Goal: Book appointment/travel/reservation

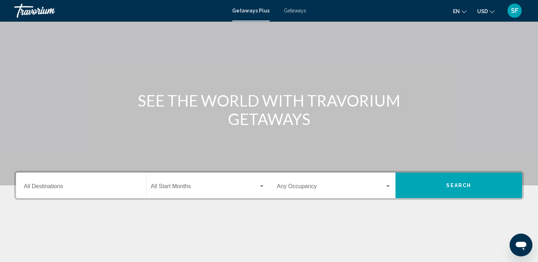
scroll to position [28, 0]
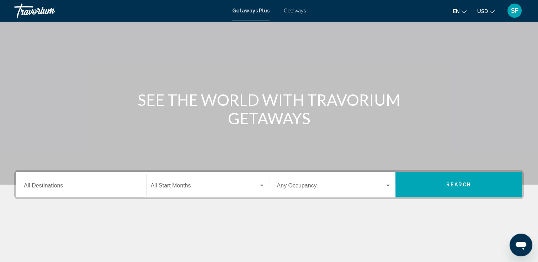
click at [176, 180] on div "Start Month All Start Months" at bounding box center [208, 185] width 114 height 22
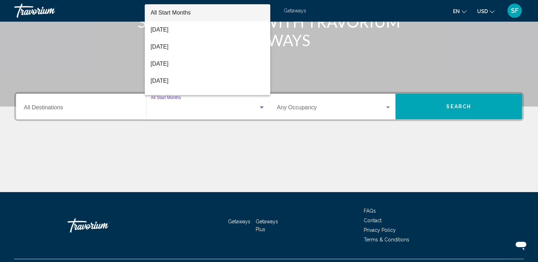
scroll to position [123, 0]
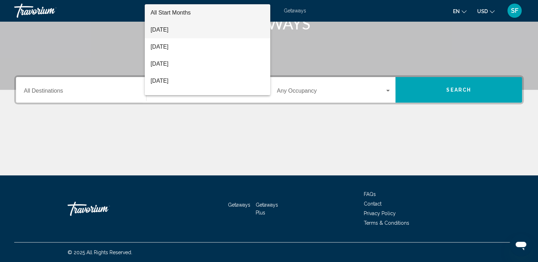
click at [171, 35] on span "[DATE]" at bounding box center [207, 29] width 114 height 17
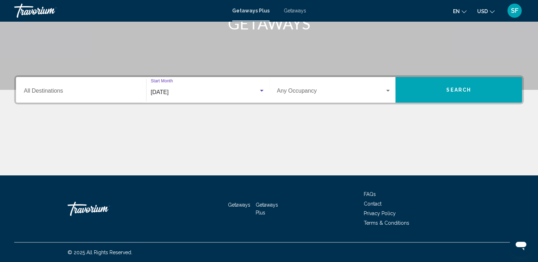
click at [33, 94] on input "Destination All Destinations" at bounding box center [81, 92] width 114 height 6
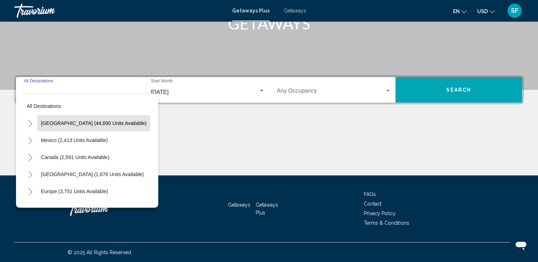
click at [38, 127] on button "[GEOGRAPHIC_DATA] (44,690 units available)" at bounding box center [93, 123] width 113 height 16
type input "**********"
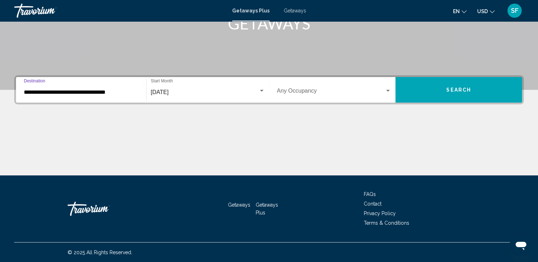
click at [388, 90] on div "Search widget" at bounding box center [388, 91] width 4 height 2
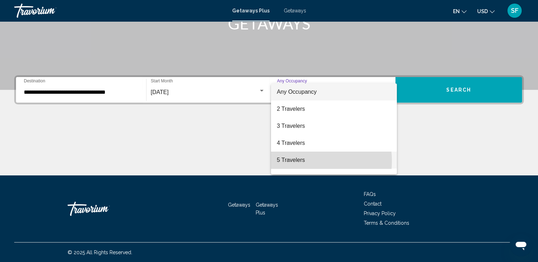
click at [288, 161] on span "5 Travelers" at bounding box center [334, 160] width 114 height 17
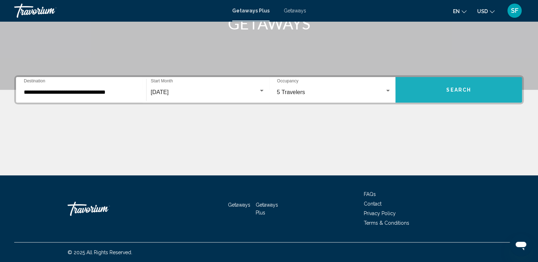
click at [459, 87] on span "Search" at bounding box center [458, 90] width 25 height 6
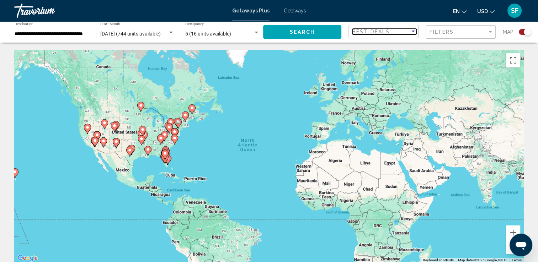
click at [414, 31] on div "Sort by" at bounding box center [413, 32] width 4 height 2
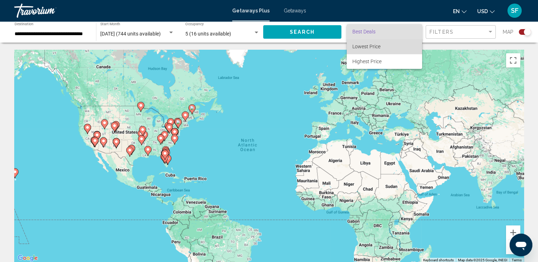
click at [397, 50] on span "Lowest Price" at bounding box center [384, 46] width 64 height 15
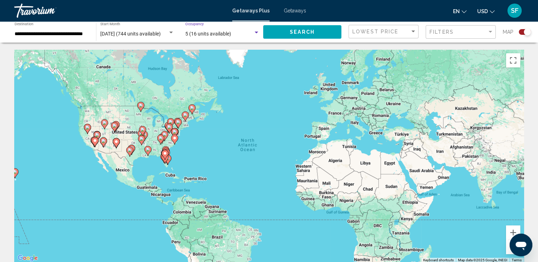
click at [255, 32] on div "Search widget" at bounding box center [257, 33] width 4 height 2
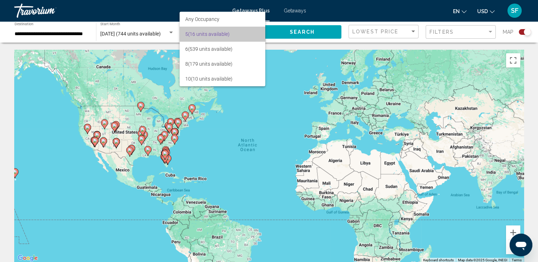
click at [255, 32] on span "5 (16 units available)" at bounding box center [222, 34] width 74 height 15
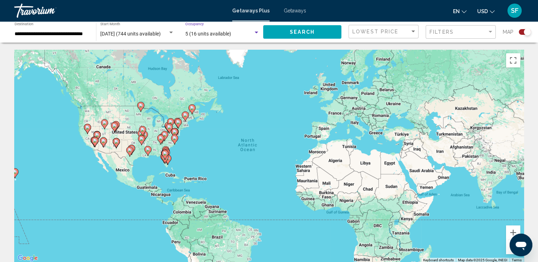
click at [213, 35] on span "5 (16 units available)" at bounding box center [208, 34] width 46 height 6
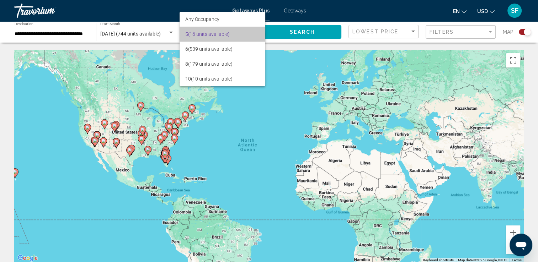
click at [212, 34] on span "5 (16 units available)" at bounding box center [222, 34] width 74 height 15
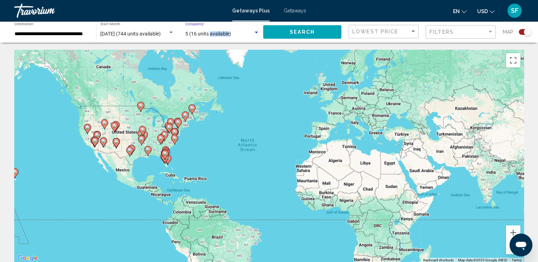
click at [212, 34] on span "5 (16 units available)" at bounding box center [208, 34] width 46 height 6
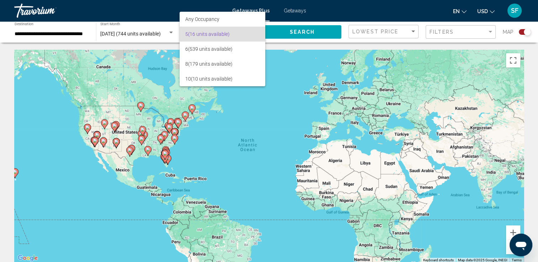
drag, startPoint x: 212, startPoint y: 34, endPoint x: 227, endPoint y: 103, distance: 70.3
click at [227, 103] on div at bounding box center [269, 131] width 538 height 262
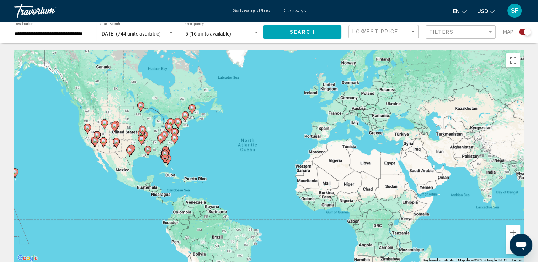
click at [165, 157] on icon "Main content" at bounding box center [164, 154] width 6 height 9
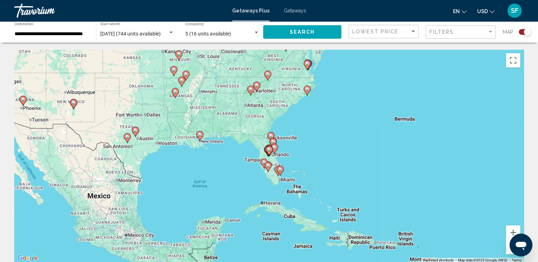
click at [271, 156] on gmp-advanced-marker "Main content" at bounding box center [269, 151] width 7 height 11
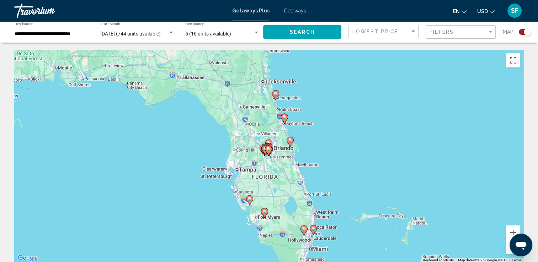
click at [294, 150] on div "To navigate, press the arrow keys. To activate drag with keyboard, press Alt + …" at bounding box center [269, 156] width 510 height 213
click at [285, 123] on gmp-advanced-marker "Main content" at bounding box center [284, 118] width 7 height 11
type input "**********"
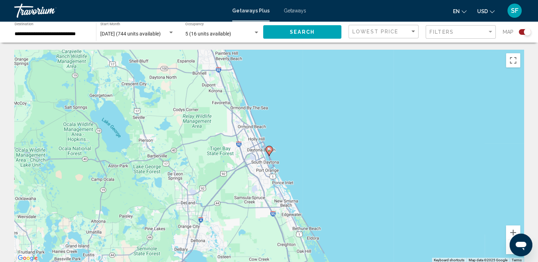
click at [270, 155] on gmp-advanced-marker "Main content" at bounding box center [269, 151] width 7 height 11
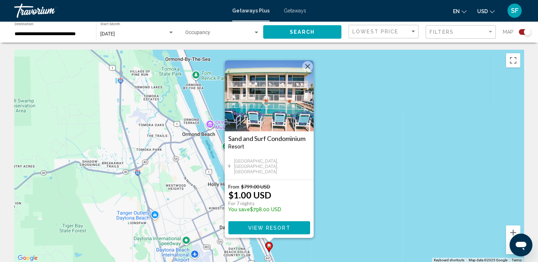
click at [275, 139] on h3 "Sand and Surf Condominium" at bounding box center [269, 138] width 82 height 7
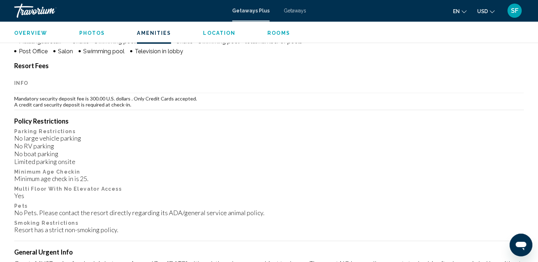
scroll to position [636, 0]
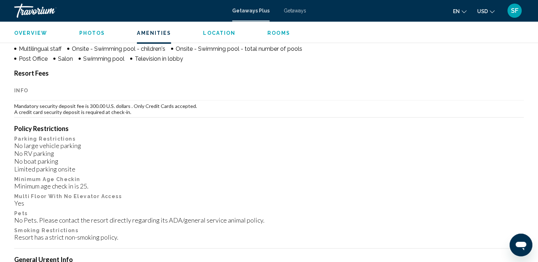
drag, startPoint x: 538, startPoint y: 111, endPoint x: 533, endPoint y: 78, distance: 33.7
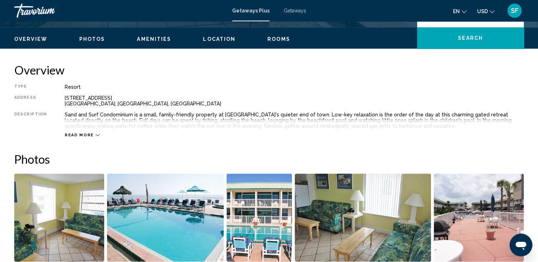
scroll to position [202, 0]
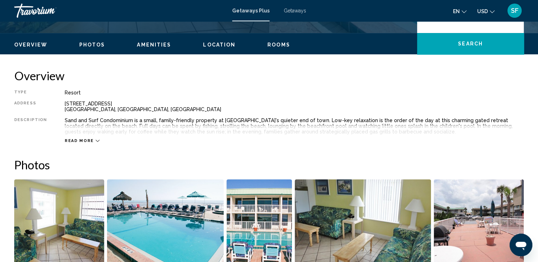
click at [96, 139] on icon "Main content" at bounding box center [98, 141] width 4 height 4
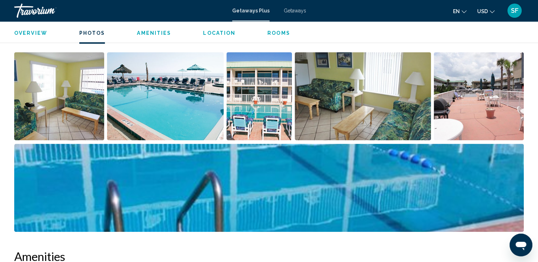
scroll to position [361, 0]
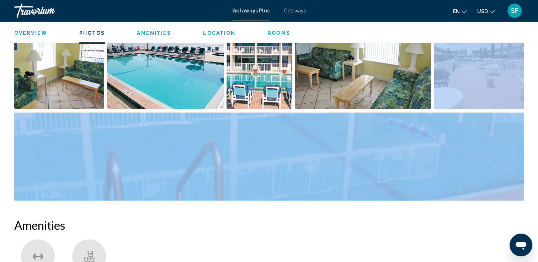
drag, startPoint x: 537, startPoint y: 87, endPoint x: 535, endPoint y: 125, distance: 37.4
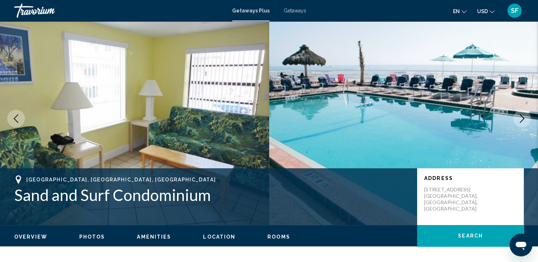
scroll to position [0, 0]
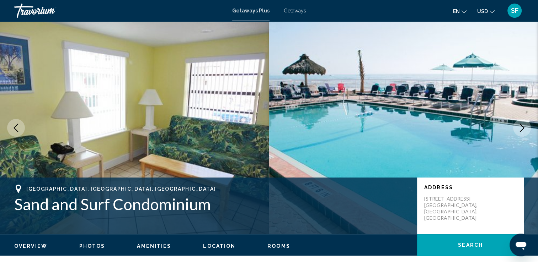
click at [398, 144] on img "Main content" at bounding box center [403, 127] width 269 height 213
click at [521, 129] on icon "Next image" at bounding box center [522, 128] width 9 height 9
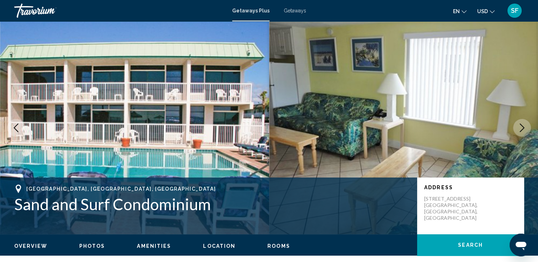
click at [521, 129] on icon "Next image" at bounding box center [522, 128] width 9 height 9
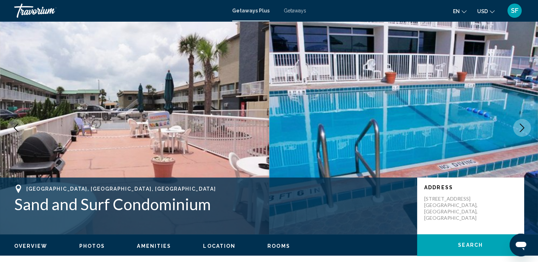
click at [521, 129] on icon "Next image" at bounding box center [522, 128] width 9 height 9
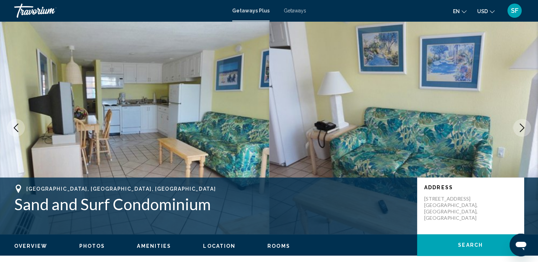
click at [521, 129] on icon "Next image" at bounding box center [522, 128] width 9 height 9
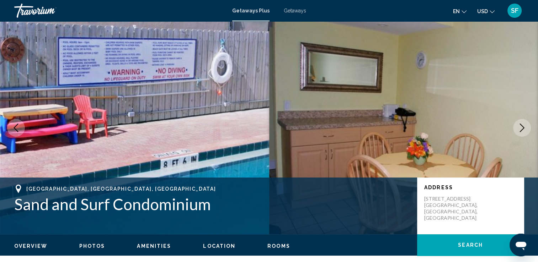
click at [521, 129] on icon "Next image" at bounding box center [522, 128] width 9 height 9
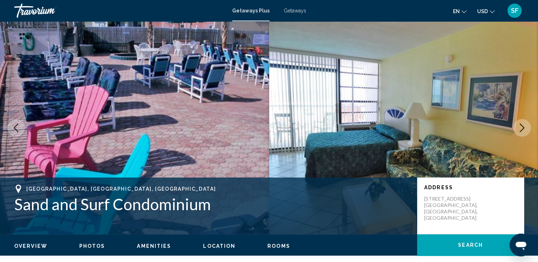
click at [521, 129] on icon "Next image" at bounding box center [522, 128] width 9 height 9
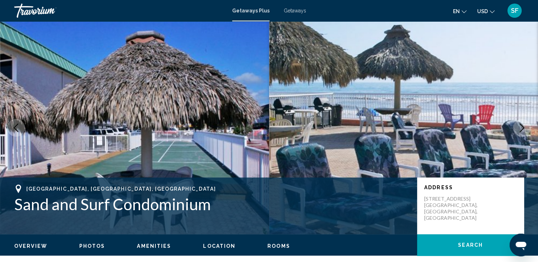
click at [521, 129] on icon "Next image" at bounding box center [522, 128] width 9 height 9
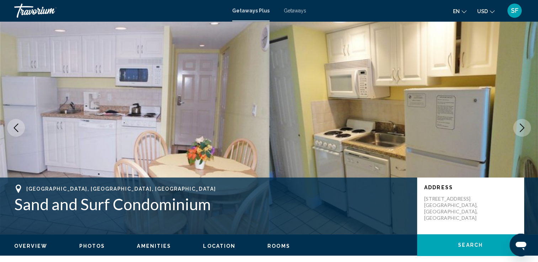
click at [521, 129] on icon "Next image" at bounding box center [522, 128] width 9 height 9
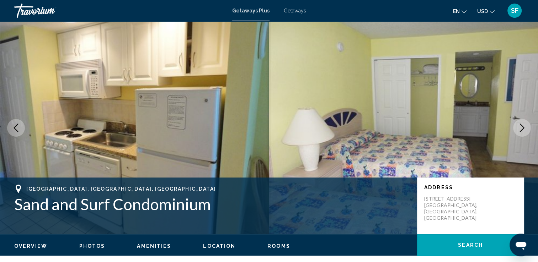
click at [521, 129] on icon "Next image" at bounding box center [522, 128] width 9 height 9
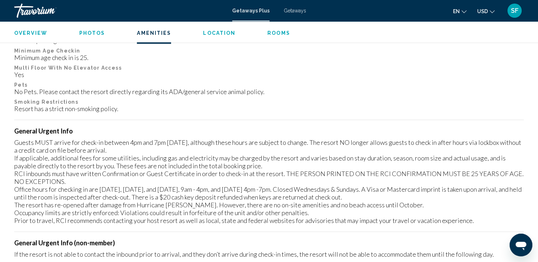
scroll to position [766, 0]
click at [277, 33] on span "Rooms" at bounding box center [278, 33] width 23 height 6
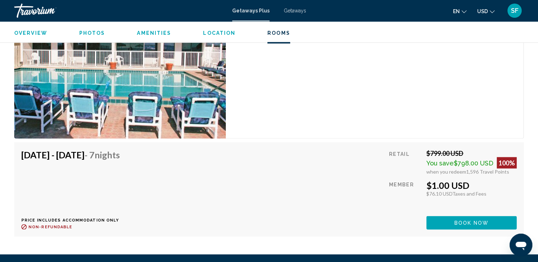
scroll to position [1347, 0]
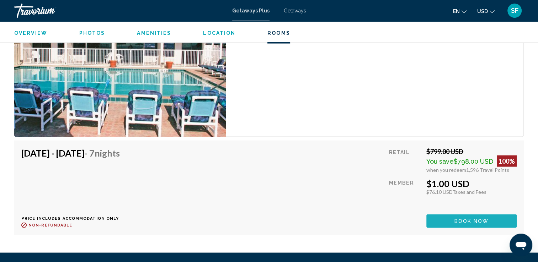
click at [492, 222] on button "Book now" at bounding box center [471, 221] width 90 height 13
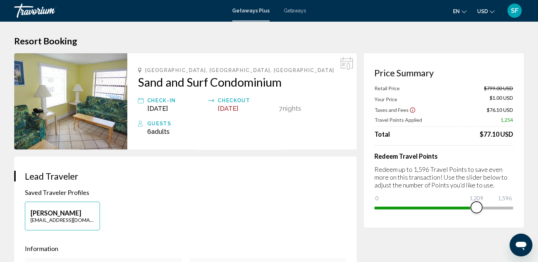
drag, startPoint x: 508, startPoint y: 211, endPoint x: 474, endPoint y: 212, distance: 33.8
click at [474, 212] on span "Main content" at bounding box center [476, 207] width 11 height 11
drag, startPoint x: 474, startPoint y: 208, endPoint x: 488, endPoint y: 213, distance: 15.0
click at [488, 213] on span "Main content" at bounding box center [487, 207] width 11 height 11
click at [477, 228] on div "Price Summary Retail Price $799.00 USD Your Price $121.00 USD Taxes and Fees $8…" at bounding box center [444, 140] width 160 height 175
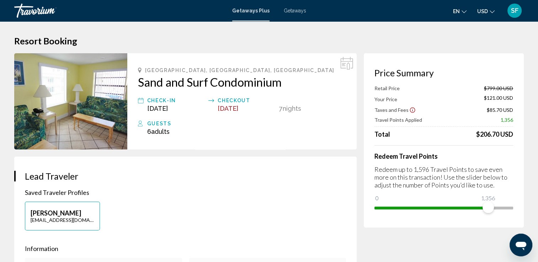
click at [99, 99] on img "Main content" at bounding box center [70, 101] width 113 height 96
click at [102, 100] on img "Main content" at bounding box center [70, 101] width 113 height 96
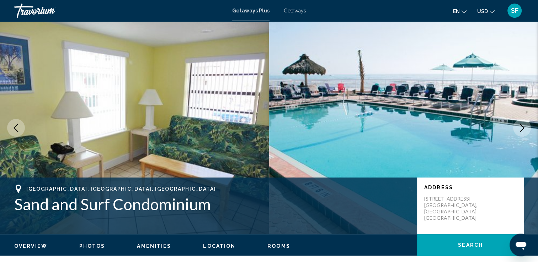
click at [522, 129] on icon "Next image" at bounding box center [522, 128] width 9 height 9
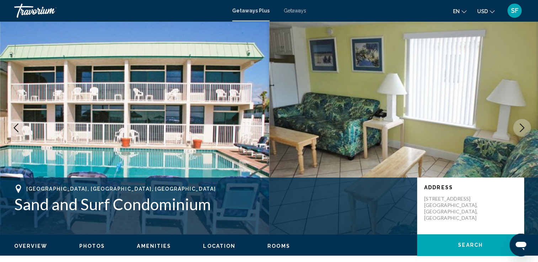
click at [522, 129] on icon "Next image" at bounding box center [522, 128] width 9 height 9
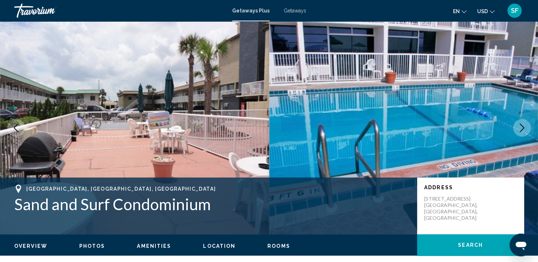
click at [522, 129] on icon "Next image" at bounding box center [522, 128] width 9 height 9
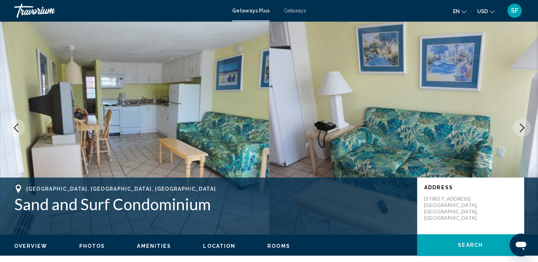
click at [522, 124] on icon "Next image" at bounding box center [522, 128] width 9 height 9
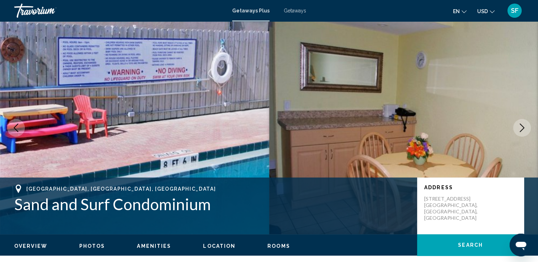
click at [522, 124] on icon "Next image" at bounding box center [522, 128] width 9 height 9
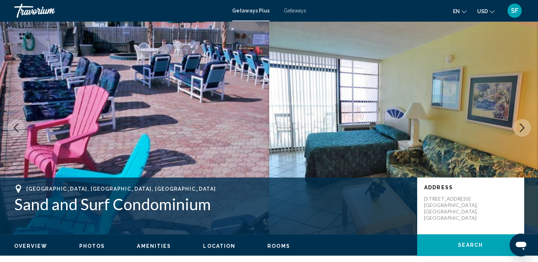
click at [522, 126] on icon "Next image" at bounding box center [522, 128] width 5 height 9
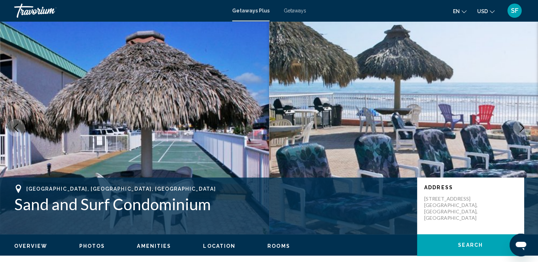
click at [522, 126] on icon "Next image" at bounding box center [522, 128] width 5 height 9
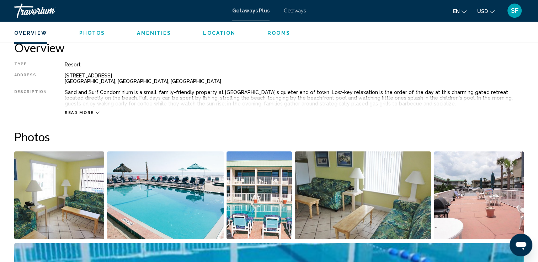
scroll to position [220, 0]
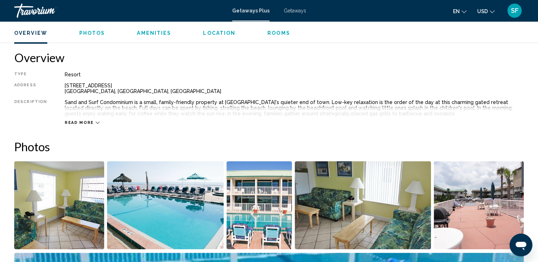
click at [521, 208] on img "Open full-screen image slider" at bounding box center [479, 205] width 90 height 88
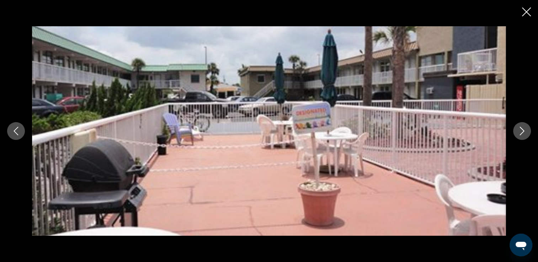
click at [526, 129] on icon "Next image" at bounding box center [522, 131] width 9 height 9
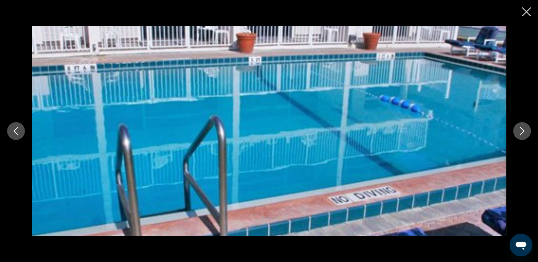
click at [526, 129] on icon "Next image" at bounding box center [522, 131] width 9 height 9
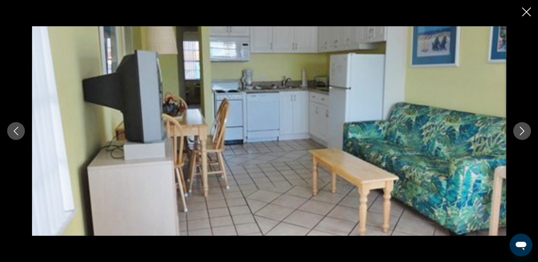
click at [526, 129] on icon "Next image" at bounding box center [522, 131] width 9 height 9
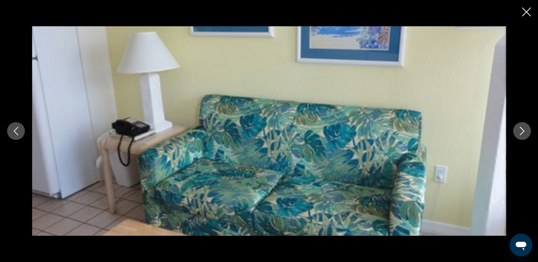
click at [526, 129] on icon "Next image" at bounding box center [522, 131] width 9 height 9
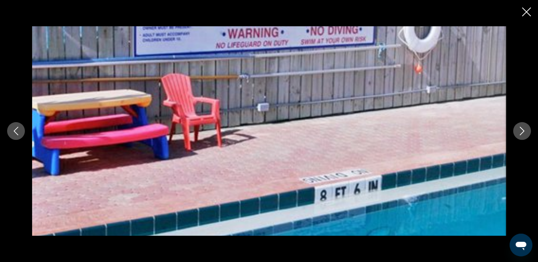
click at [526, 129] on icon "Next image" at bounding box center [522, 131] width 9 height 9
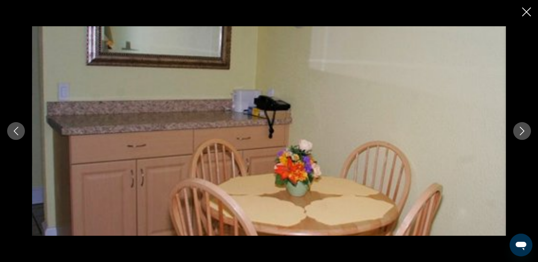
click at [526, 129] on icon "Next image" at bounding box center [522, 131] width 9 height 9
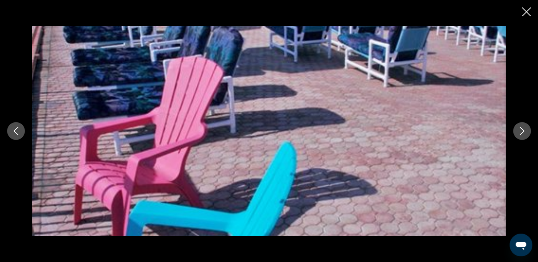
click at [526, 129] on icon "Next image" at bounding box center [522, 131] width 9 height 9
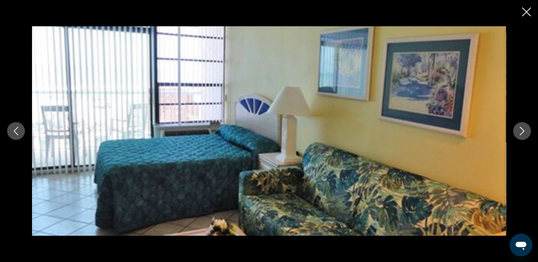
click at [525, 129] on icon "Next image" at bounding box center [522, 131] width 9 height 9
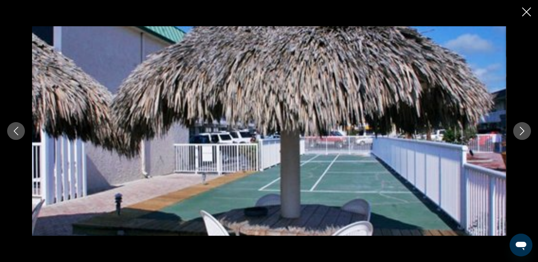
click at [525, 129] on icon "Next image" at bounding box center [522, 131] width 9 height 9
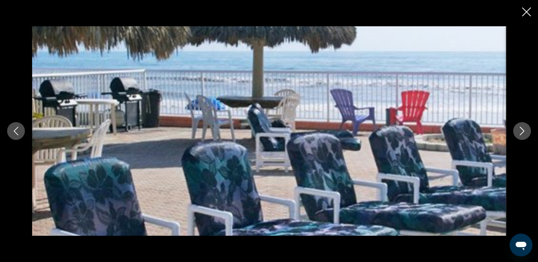
click at [525, 129] on icon "Next image" at bounding box center [522, 131] width 9 height 9
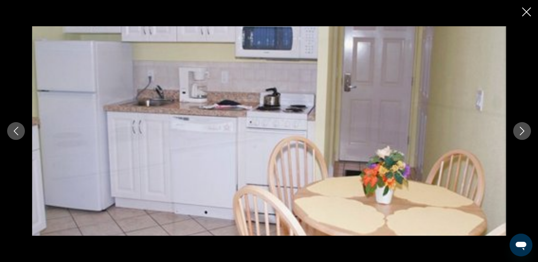
scroll to position [551, 0]
click at [521, 132] on icon "Next image" at bounding box center [522, 131] width 9 height 9
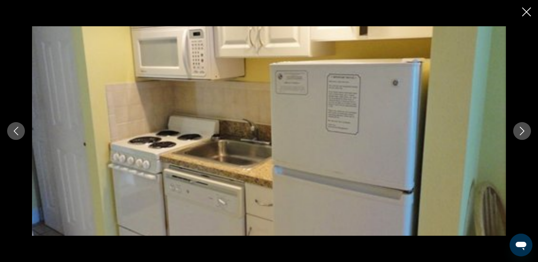
click at [521, 132] on icon "Next image" at bounding box center [522, 131] width 9 height 9
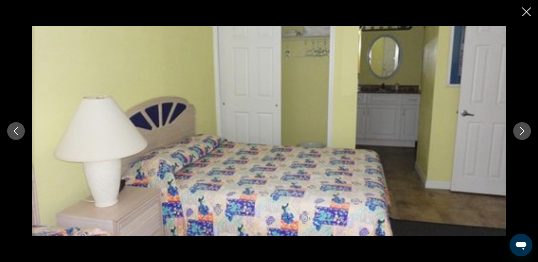
click at [521, 132] on icon "Next image" at bounding box center [522, 131] width 9 height 9
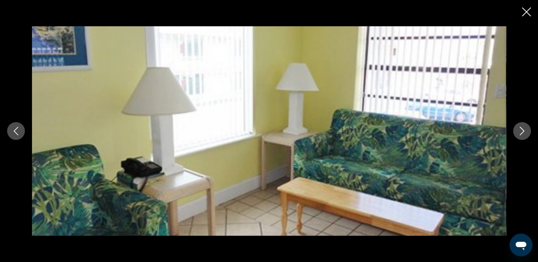
click at [523, 128] on icon "Next image" at bounding box center [522, 131] width 9 height 9
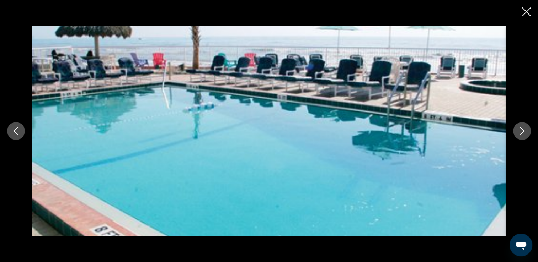
click at [523, 128] on icon "Next image" at bounding box center [522, 131] width 9 height 9
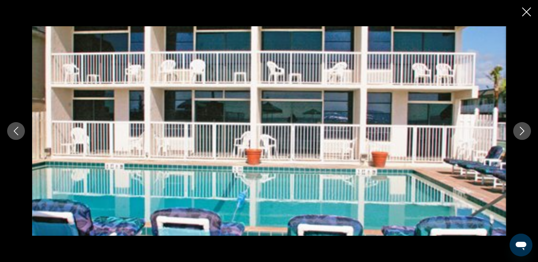
click at [524, 127] on icon "Next image" at bounding box center [522, 131] width 9 height 9
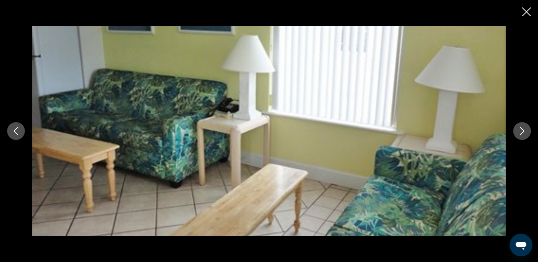
click at [524, 127] on icon "Next image" at bounding box center [522, 131] width 9 height 9
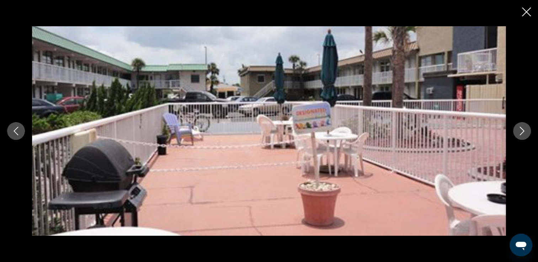
click at [529, 120] on div "Main content" at bounding box center [269, 131] width 538 height 210
click at [526, 132] on button "Next image" at bounding box center [522, 131] width 18 height 18
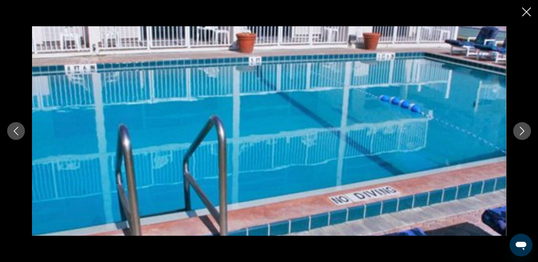
click at [526, 132] on button "Next image" at bounding box center [522, 131] width 18 height 18
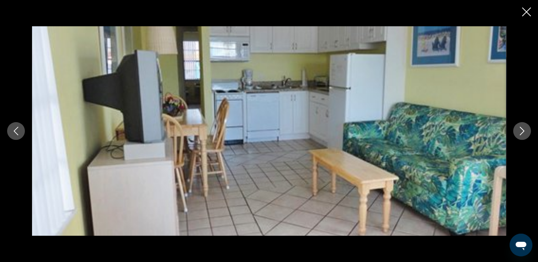
click at [526, 132] on button "Next image" at bounding box center [522, 131] width 18 height 18
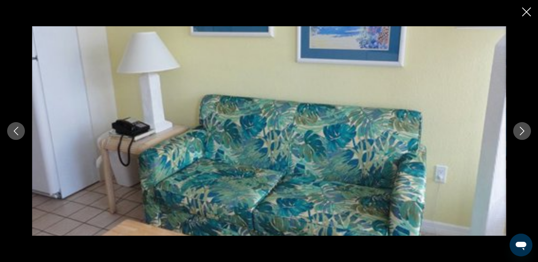
click at [519, 128] on icon "Next image" at bounding box center [522, 131] width 9 height 9
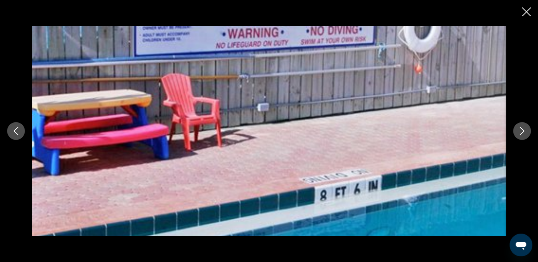
click at [519, 128] on icon "Next image" at bounding box center [522, 131] width 9 height 9
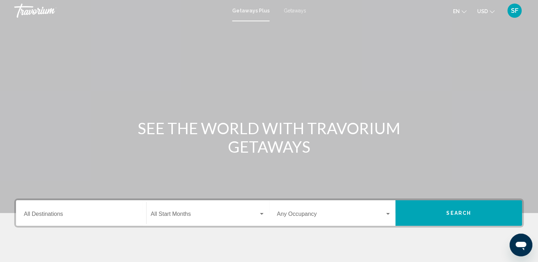
click at [87, 218] on input "Destination All Destinations" at bounding box center [81, 216] width 114 height 6
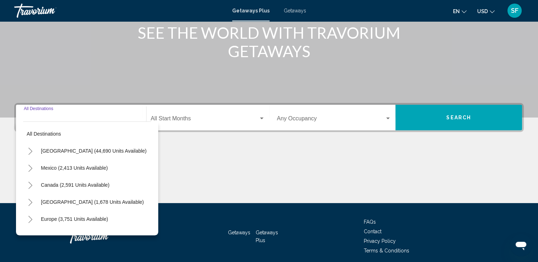
scroll to position [123, 0]
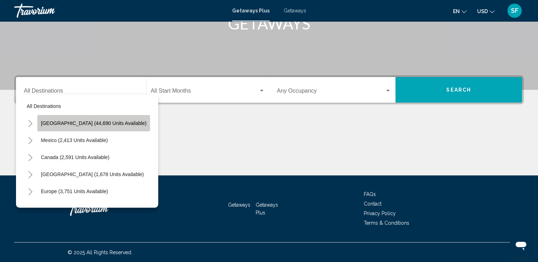
click at [100, 123] on span "[GEOGRAPHIC_DATA] (44,690 units available)" at bounding box center [94, 124] width 106 height 6
type input "**********"
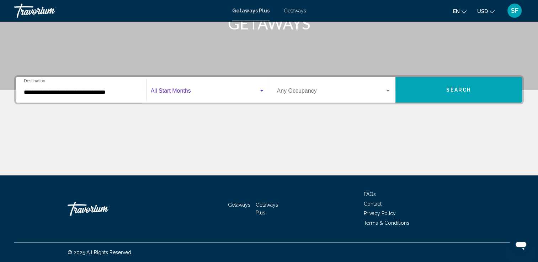
click at [262, 90] on div "Search widget" at bounding box center [262, 91] width 4 height 2
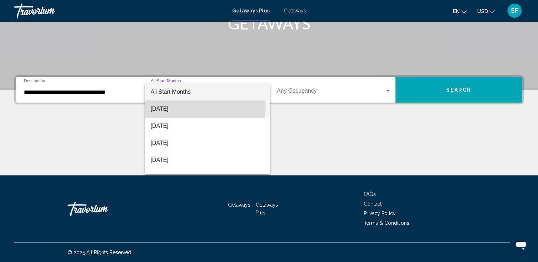
click at [196, 107] on span "[DATE]" at bounding box center [207, 109] width 114 height 17
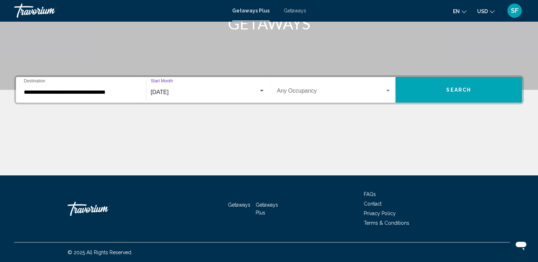
click at [386, 90] on div "Search widget" at bounding box center [388, 91] width 4 height 2
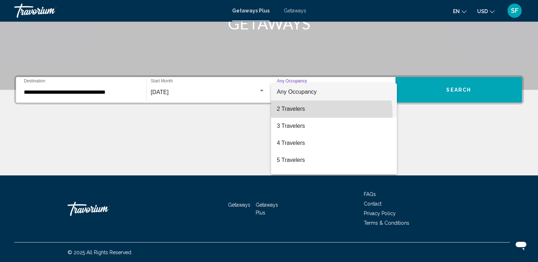
click at [313, 114] on span "2 Travelers" at bounding box center [334, 109] width 114 height 17
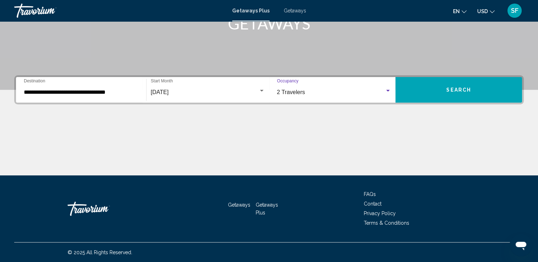
click at [447, 87] on span "Search" at bounding box center [458, 90] width 25 height 6
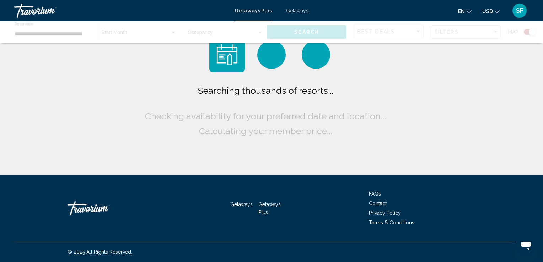
click at [447, 87] on div "Searching thousands of resorts... Checking availability for your preferred date…" at bounding box center [271, 87] width 543 height 175
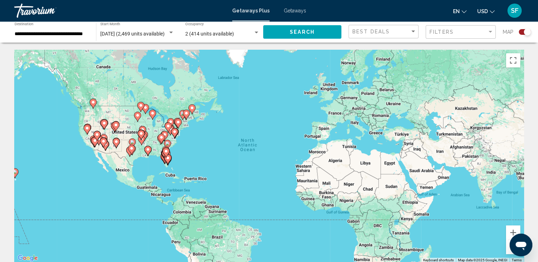
click at [168, 157] on gmp-advanced-marker "Main content" at bounding box center [165, 153] width 7 height 11
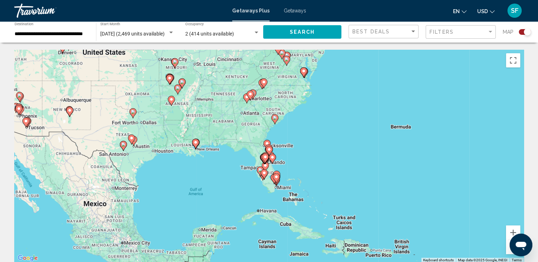
click at [270, 161] on gmp-advanced-marker "Main content" at bounding box center [272, 159] width 7 height 11
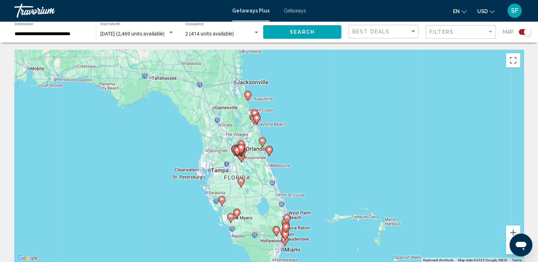
click at [254, 118] on icon "Main content" at bounding box center [256, 119] width 6 height 9
type input "**********"
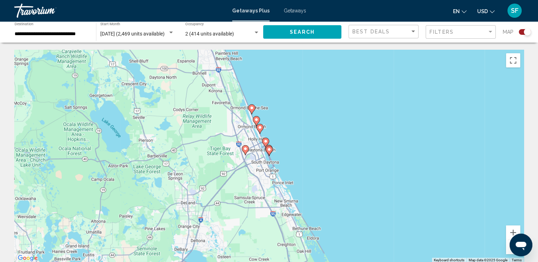
click at [270, 154] on icon "Main content" at bounding box center [269, 151] width 7 height 10
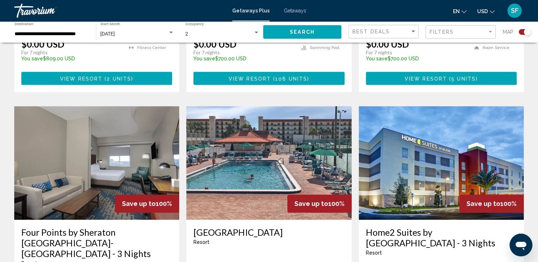
scroll to position [451, 0]
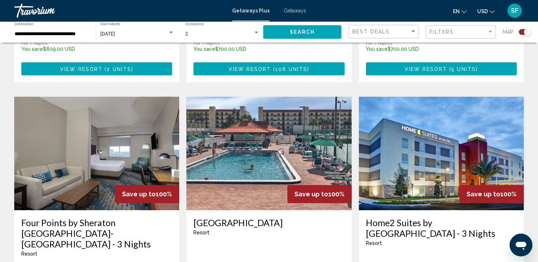
click at [338, 204] on img "Main content" at bounding box center [268, 154] width 165 height 114
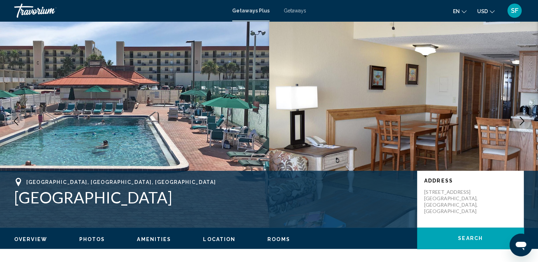
scroll to position [4, 0]
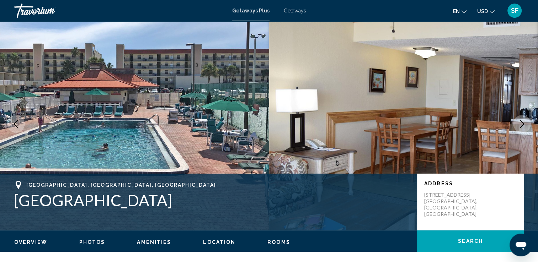
click at [523, 87] on img "Main content" at bounding box center [403, 123] width 269 height 213
